Goal: Task Accomplishment & Management: Manage account settings

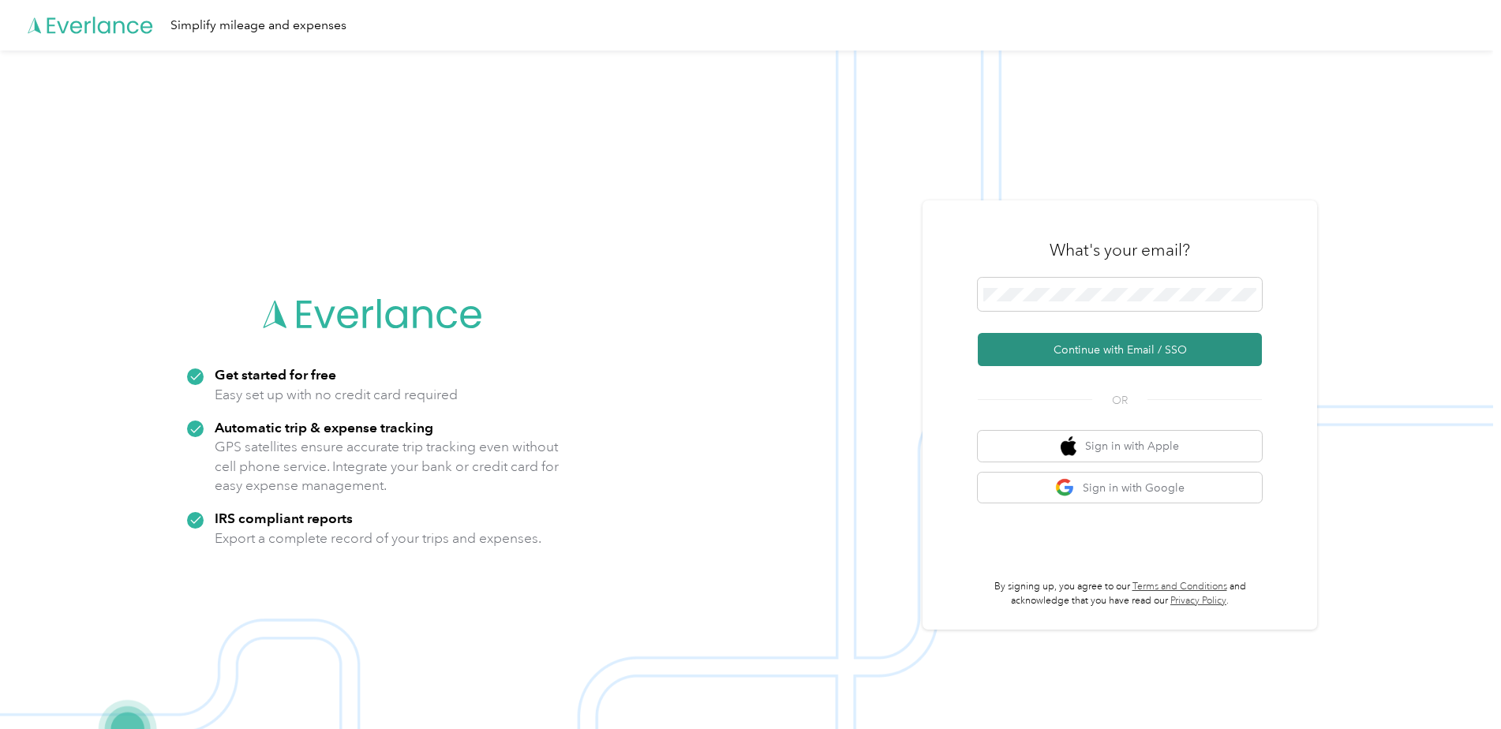
click at [1021, 350] on button "Continue with Email / SSO" at bounding box center [1120, 349] width 284 height 33
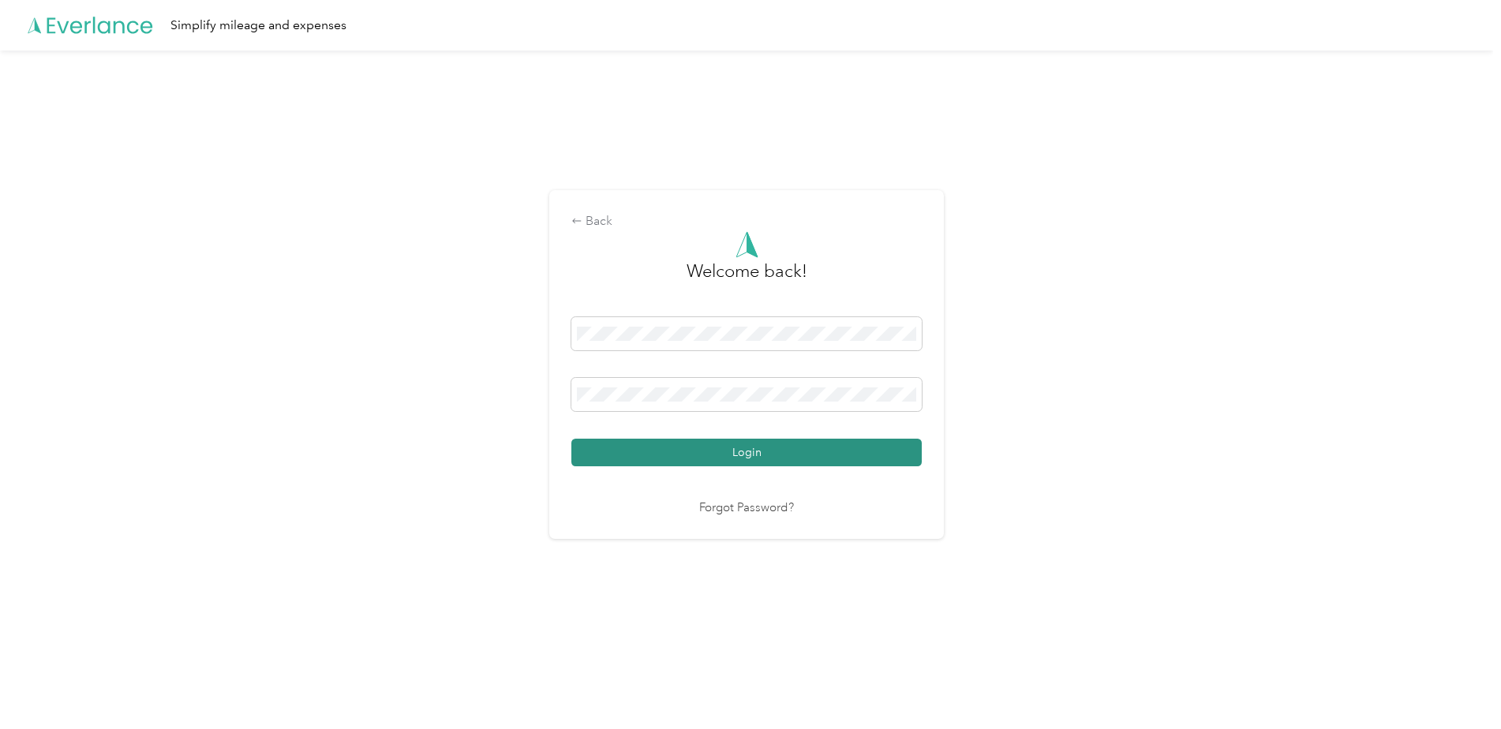
click at [747, 457] on button "Login" at bounding box center [746, 453] width 350 height 28
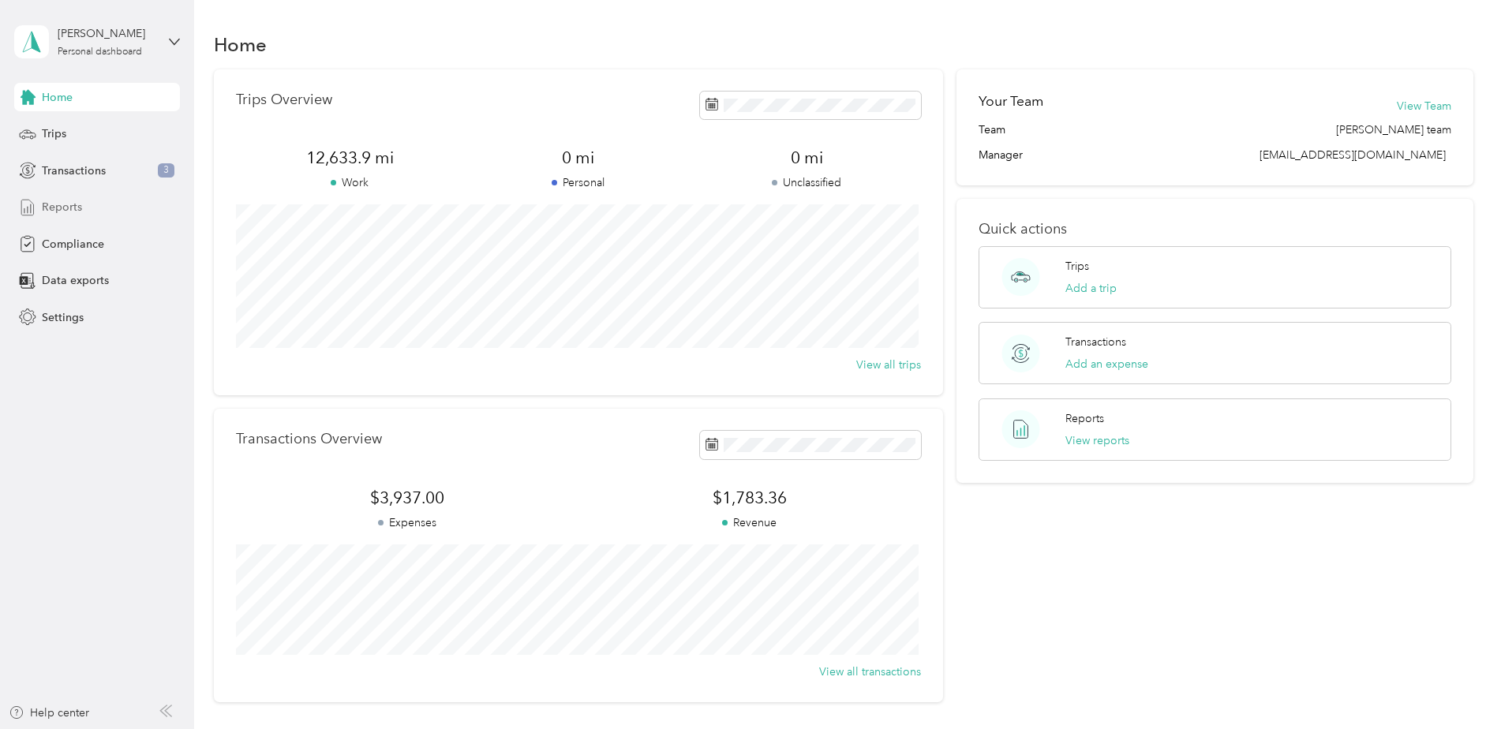
click at [66, 208] on span "Reports" at bounding box center [62, 207] width 40 height 17
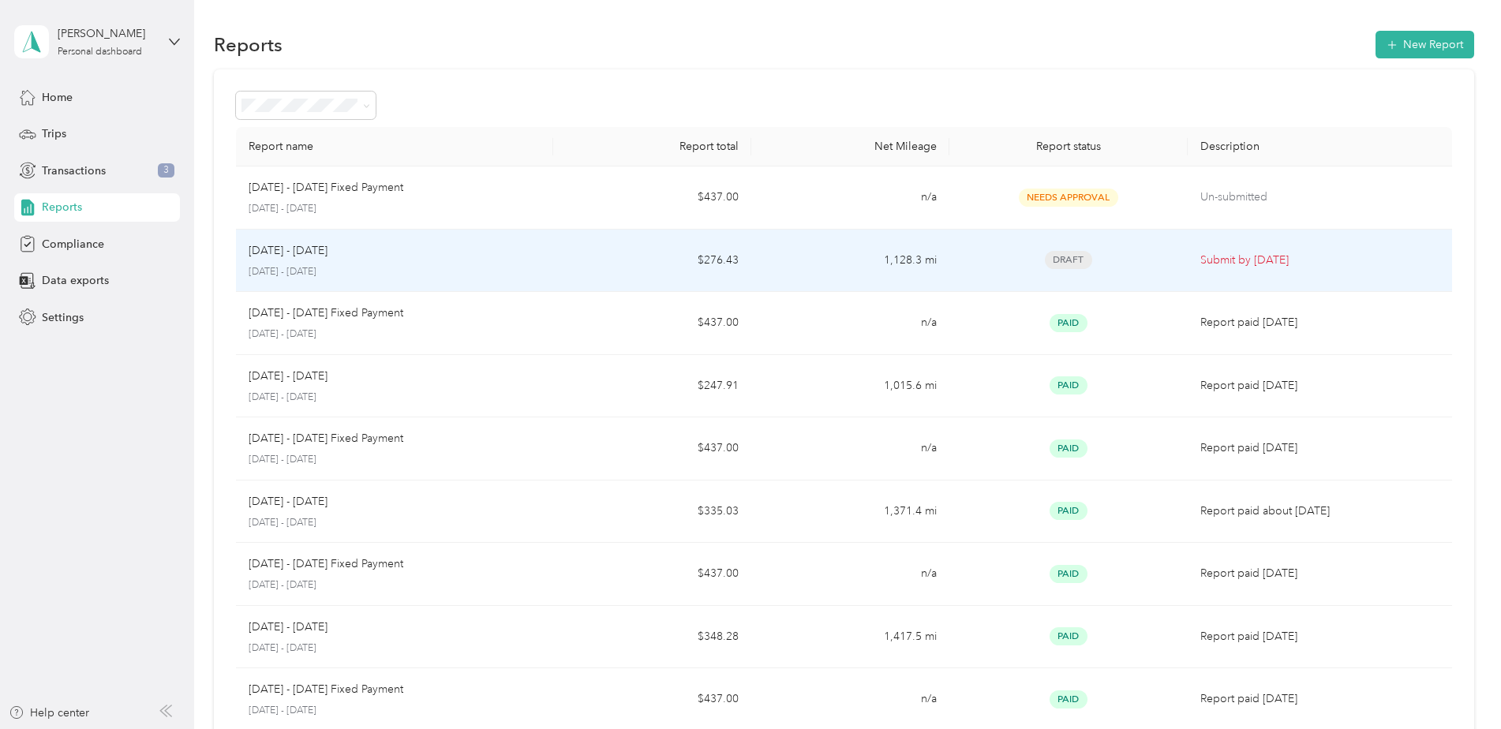
click at [305, 262] on div "[DATE] - [DATE] [DATE] - [DATE]" at bounding box center [395, 260] width 292 height 37
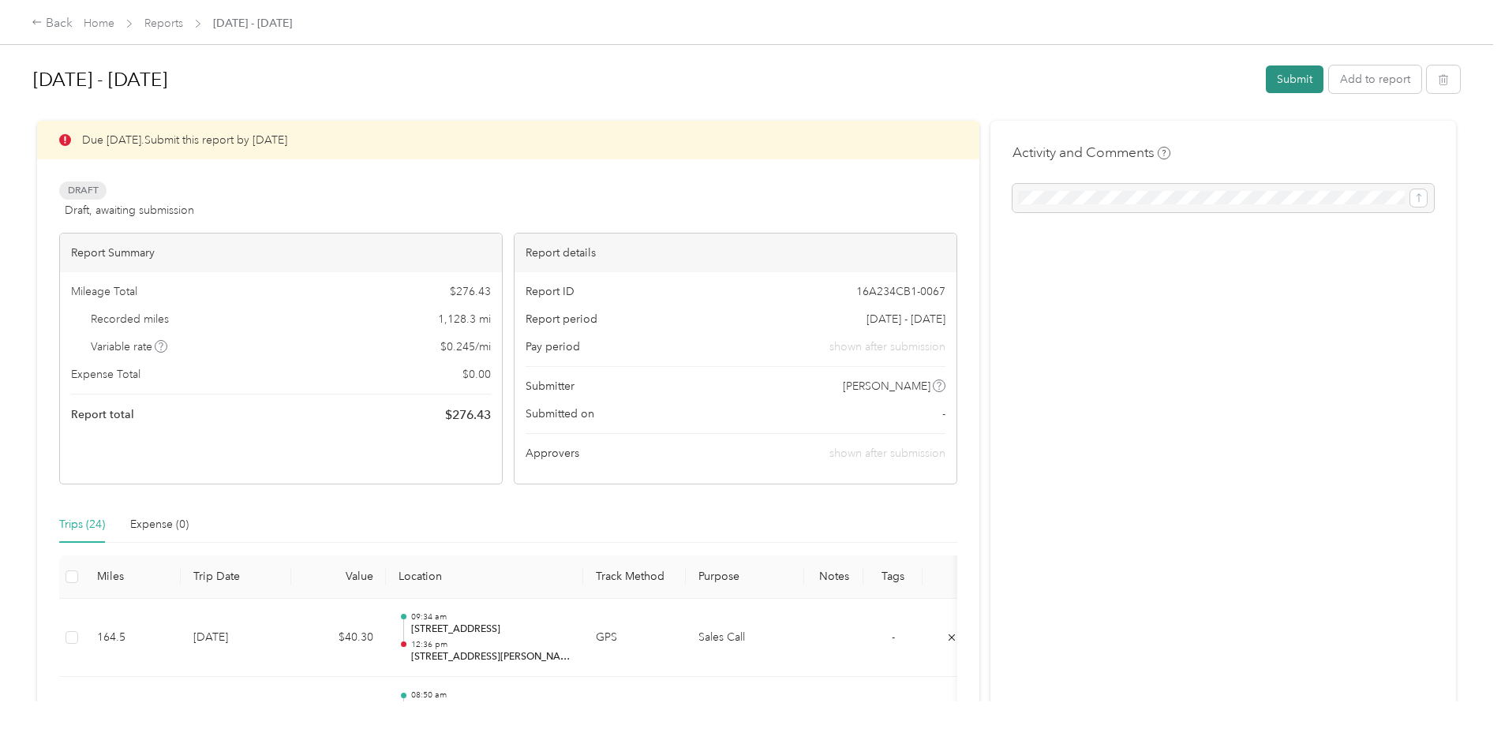
click at [1283, 80] on button "Submit" at bounding box center [1295, 80] width 58 height 28
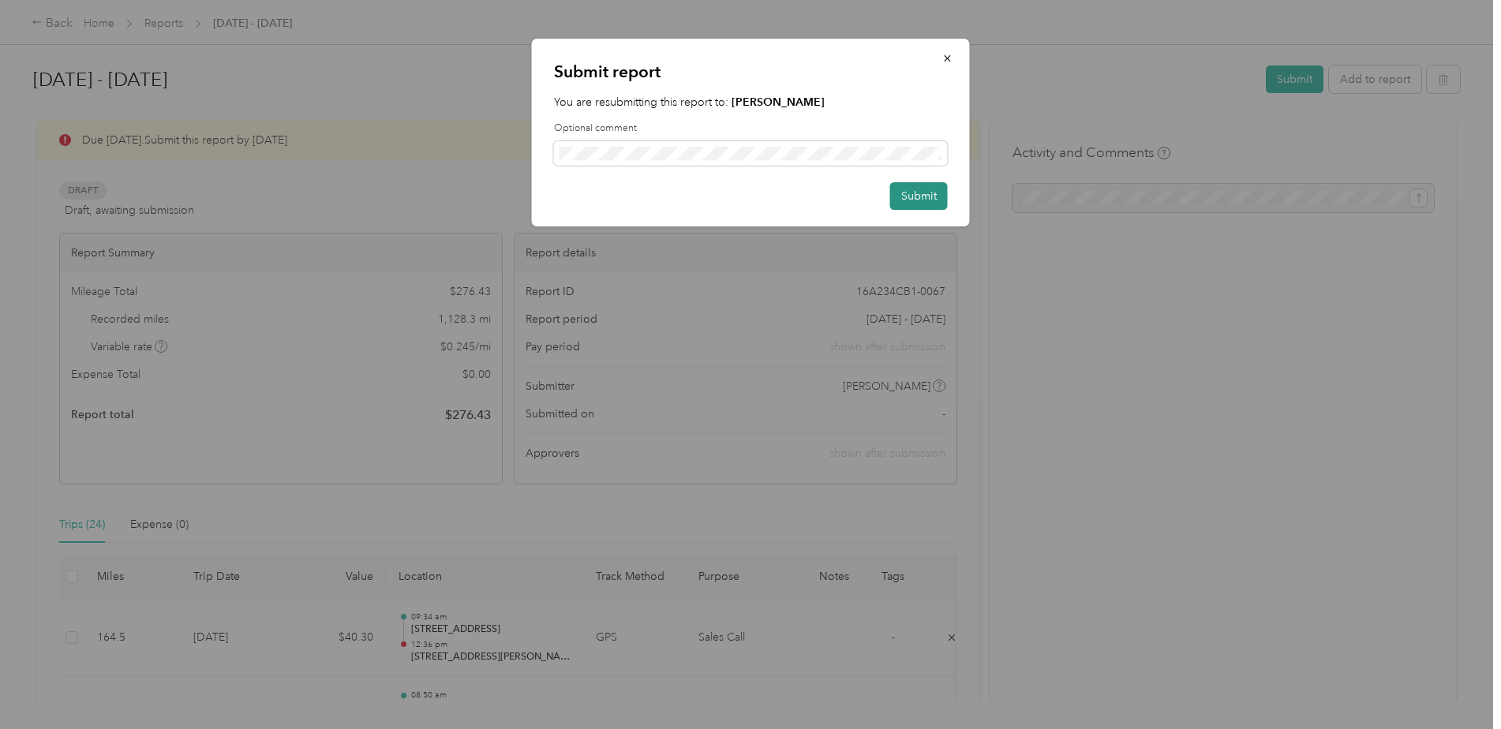
click at [894, 197] on button "Submit" at bounding box center [919, 196] width 58 height 28
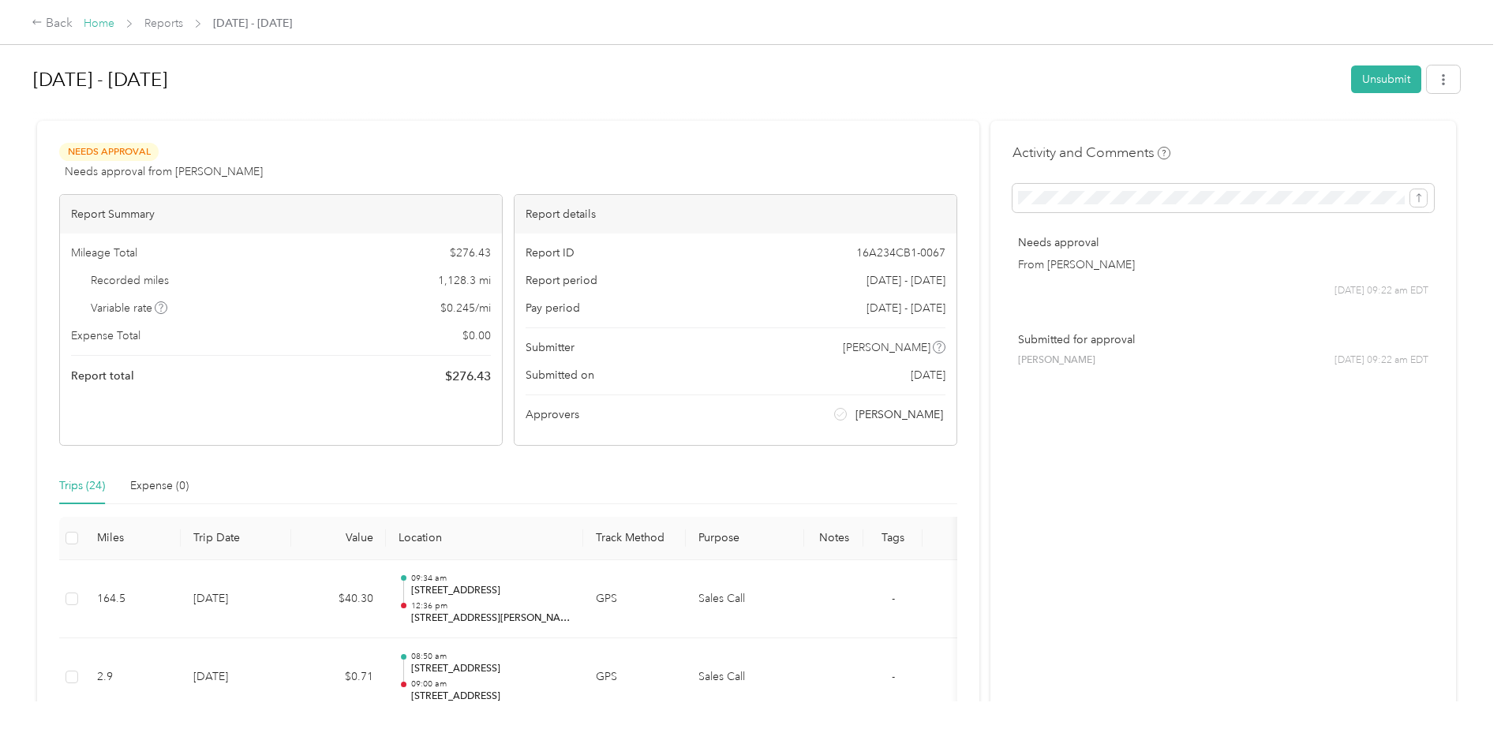
click at [99, 25] on link "Home" at bounding box center [99, 23] width 31 height 13
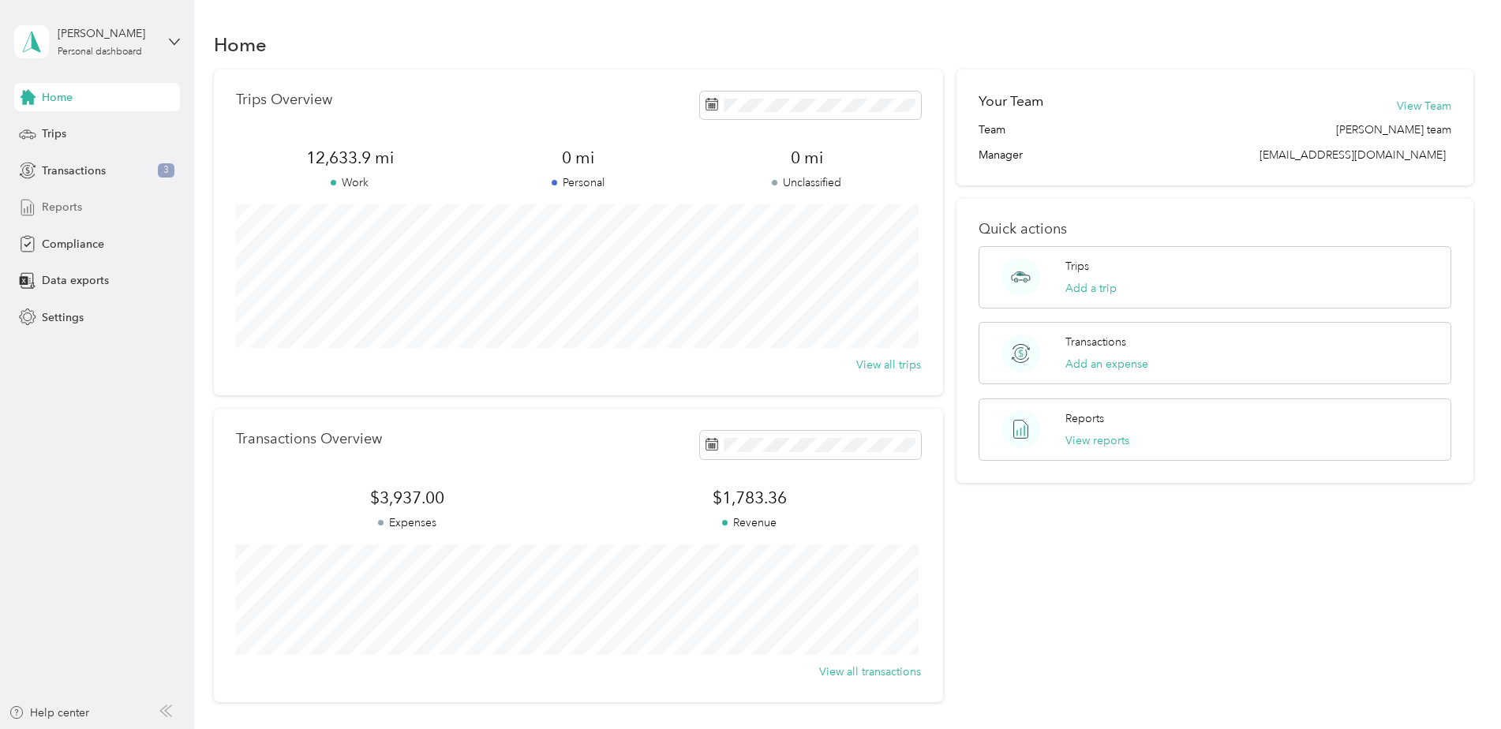
click at [77, 208] on span "Reports" at bounding box center [62, 207] width 40 height 17
click at [76, 174] on span "Transactions" at bounding box center [74, 171] width 64 height 17
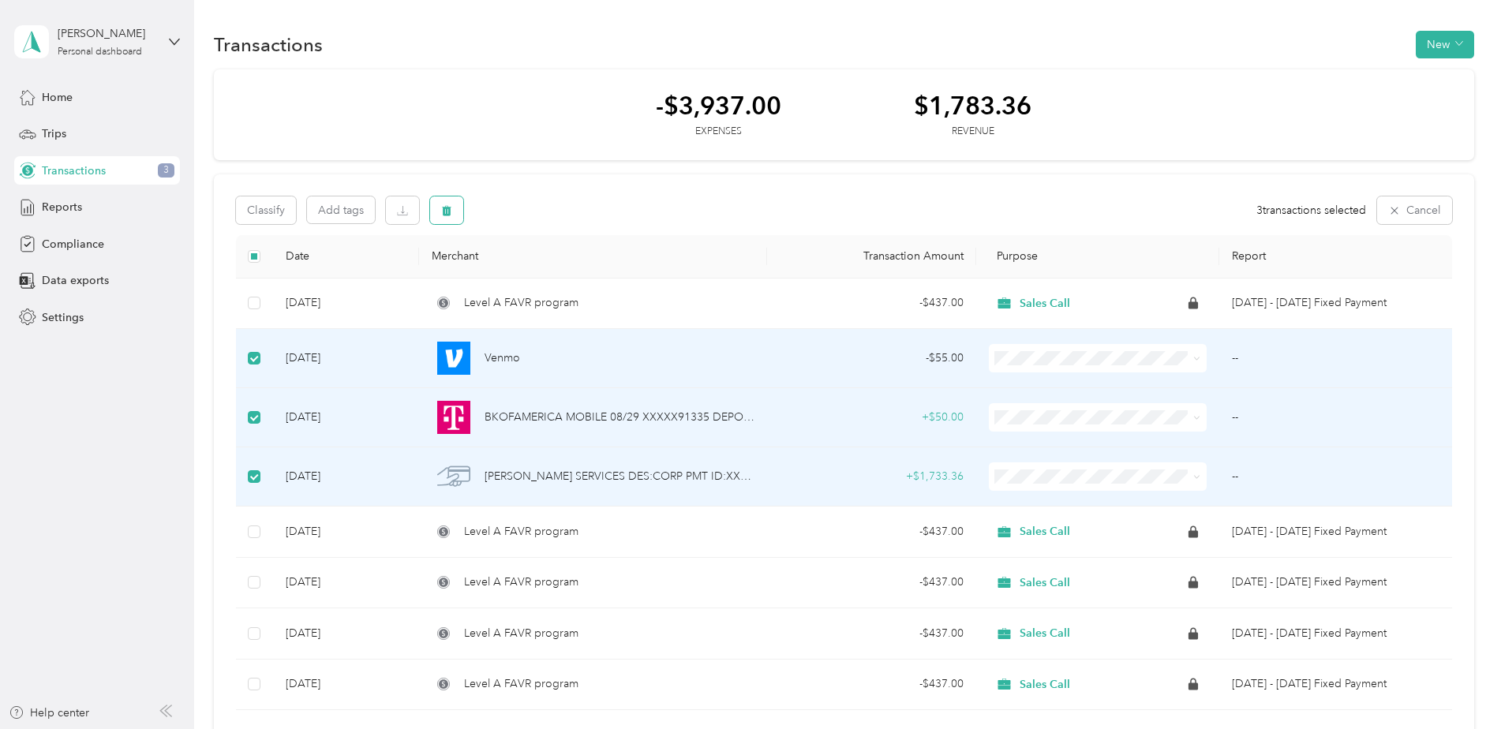
click at [462, 219] on button "button" at bounding box center [446, 211] width 33 height 28
click at [586, 283] on button "Yes" at bounding box center [582, 276] width 31 height 25
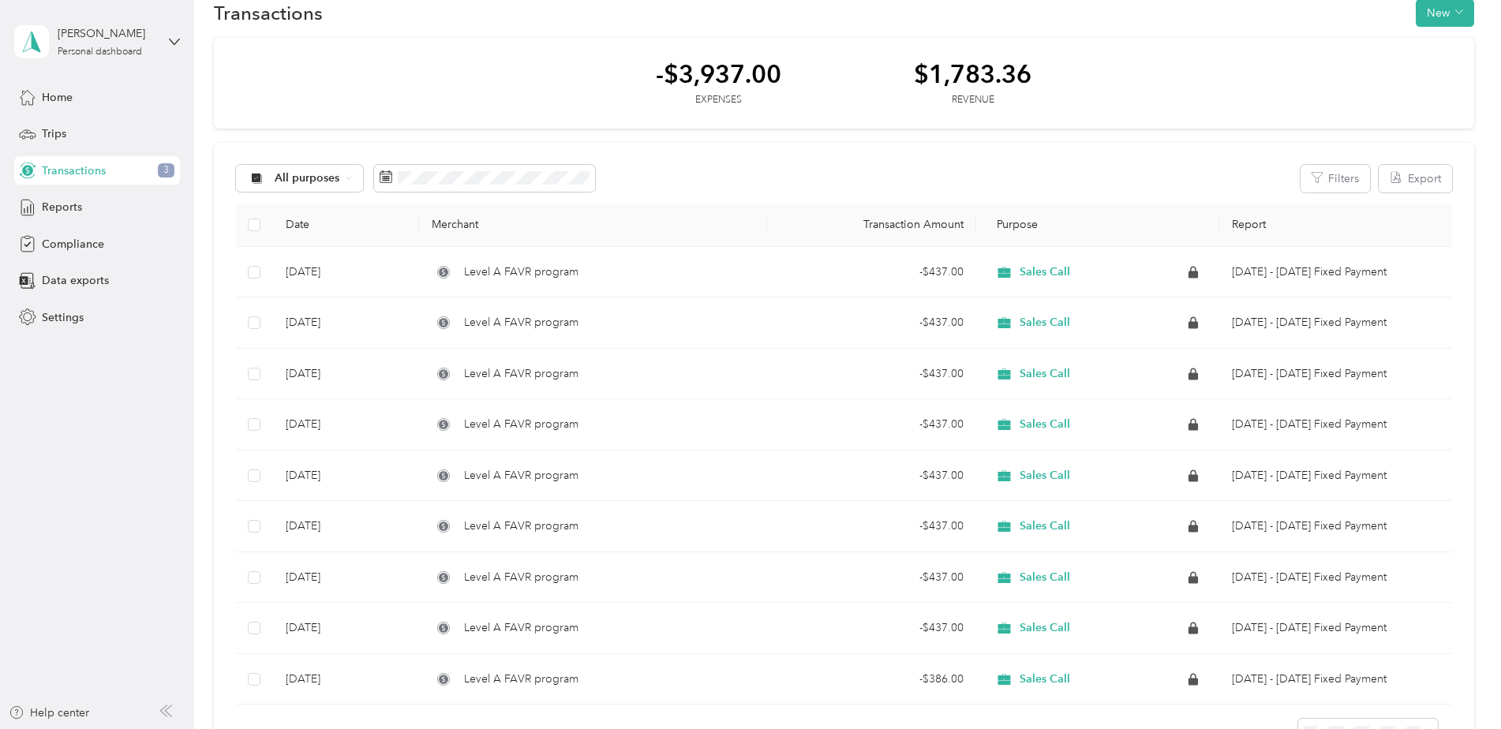
scroll to position [234, 0]
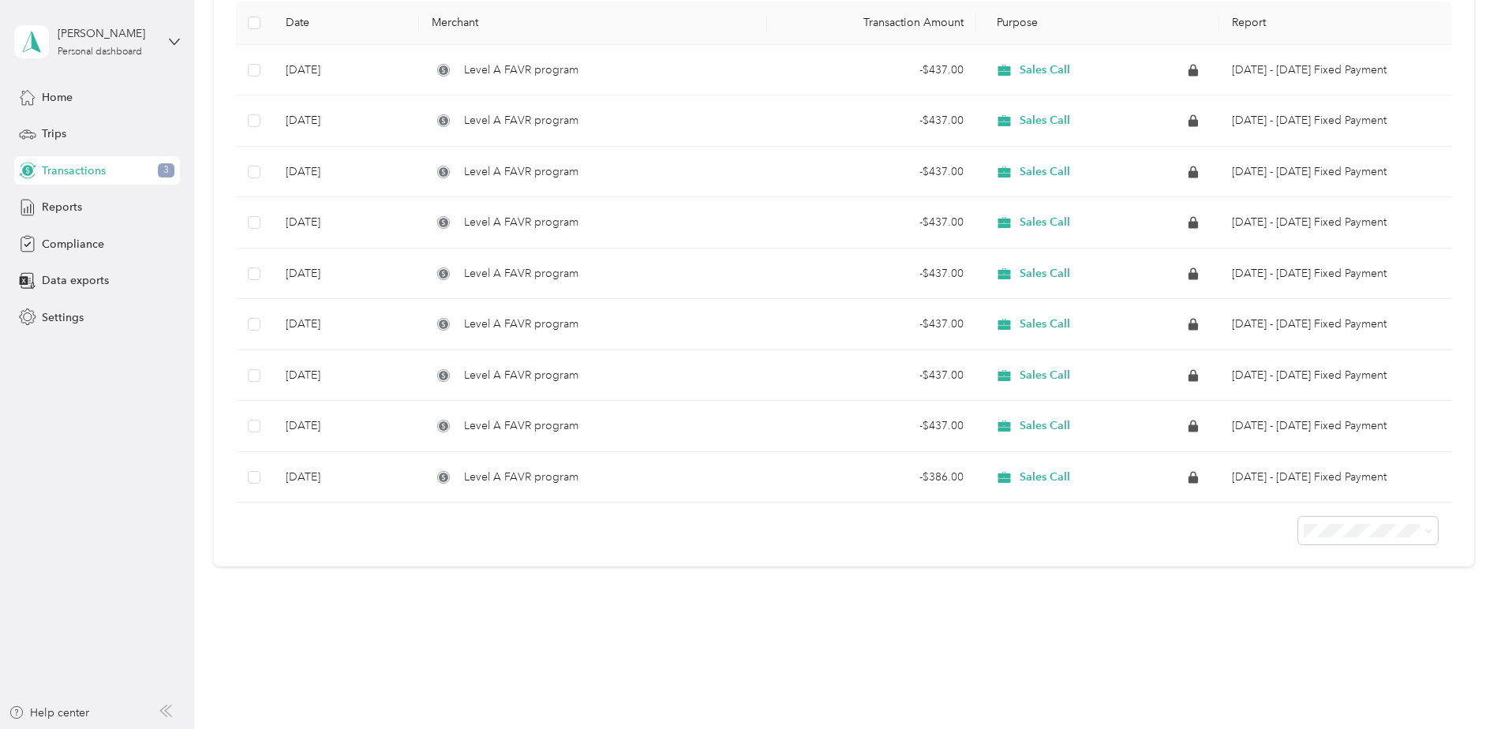
click at [1358, 613] on span "100 per load" at bounding box center [1337, 615] width 65 height 13
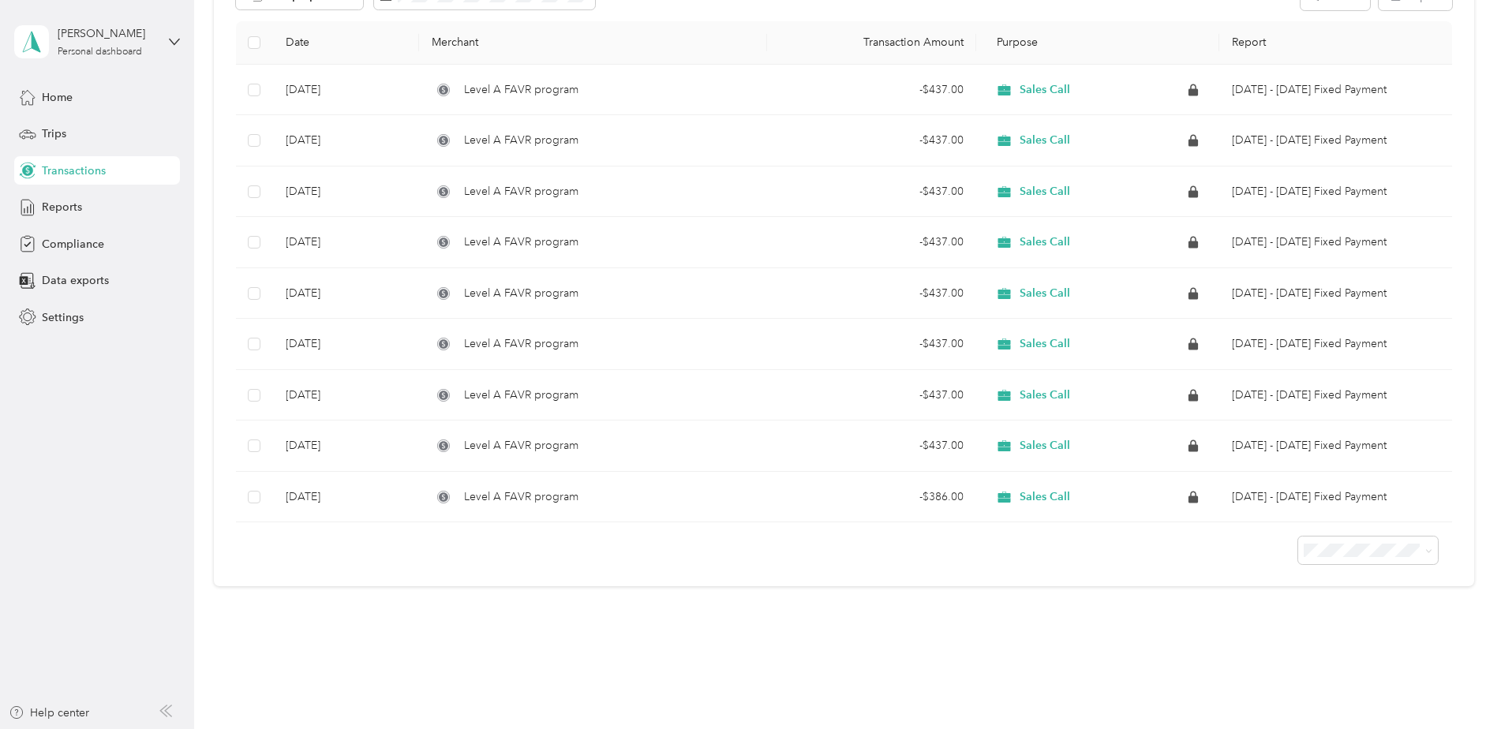
scroll to position [220, 0]
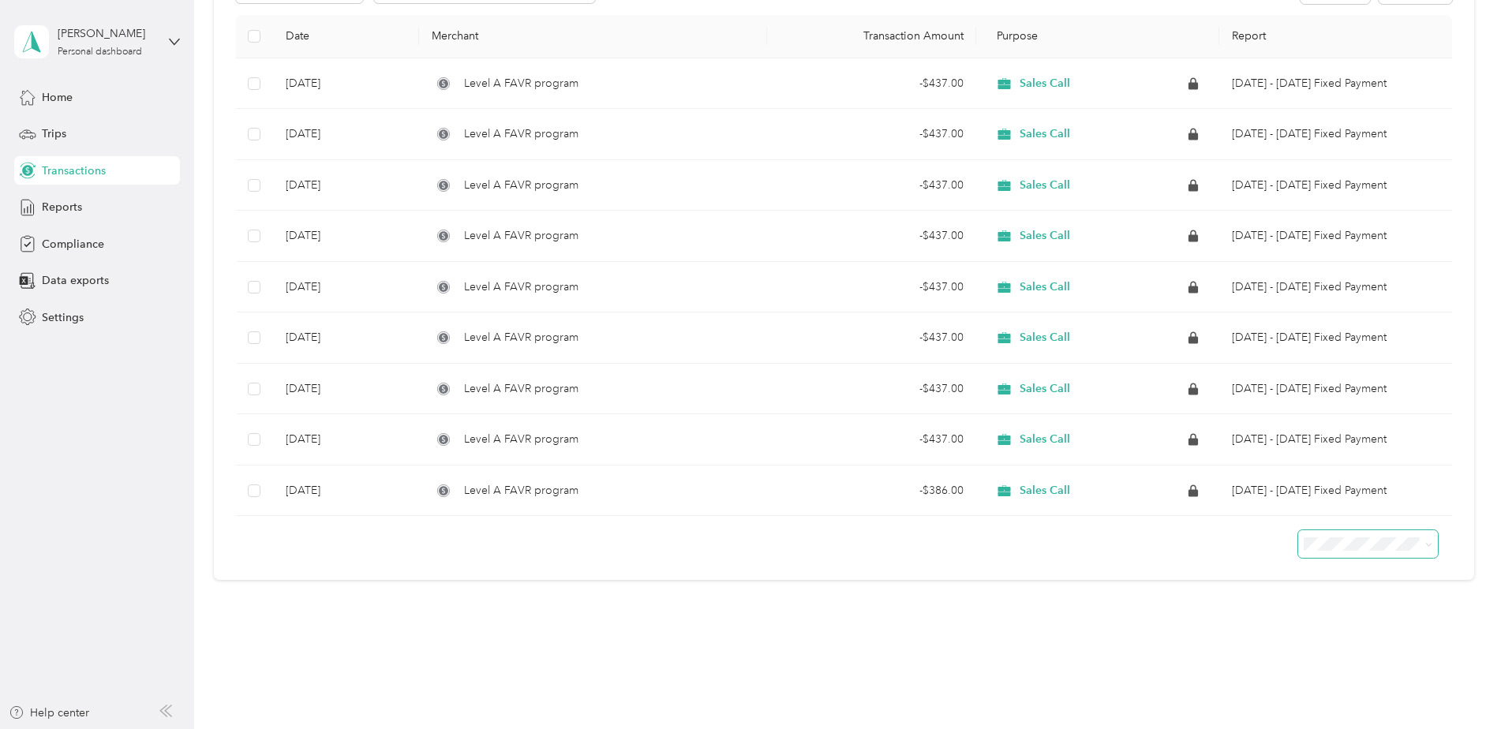
click at [1369, 552] on span at bounding box center [1368, 544] width 140 height 28
click at [1350, 583] on ol "25 per load 50 per load 100 per load" at bounding box center [1364, 601] width 140 height 83
click at [1337, 573] on span "25 per load" at bounding box center [1334, 573] width 58 height 13
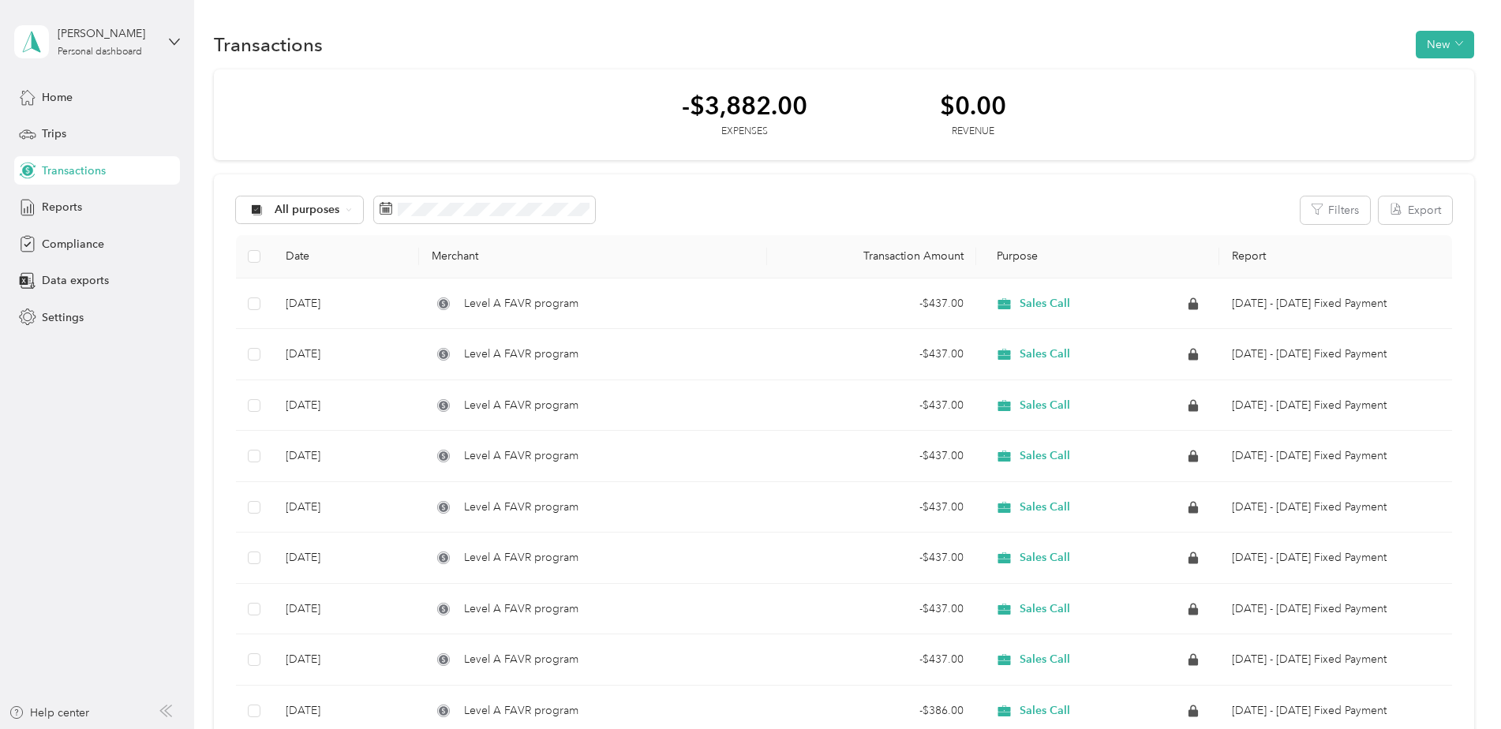
click at [493, 101] on div "-$3,882.00 Expenses $0.00 Revenue" at bounding box center [844, 115] width 1260 height 92
click at [69, 94] on span "Home" at bounding box center [57, 97] width 31 height 17
